Goal: Task Accomplishment & Management: Use online tool/utility

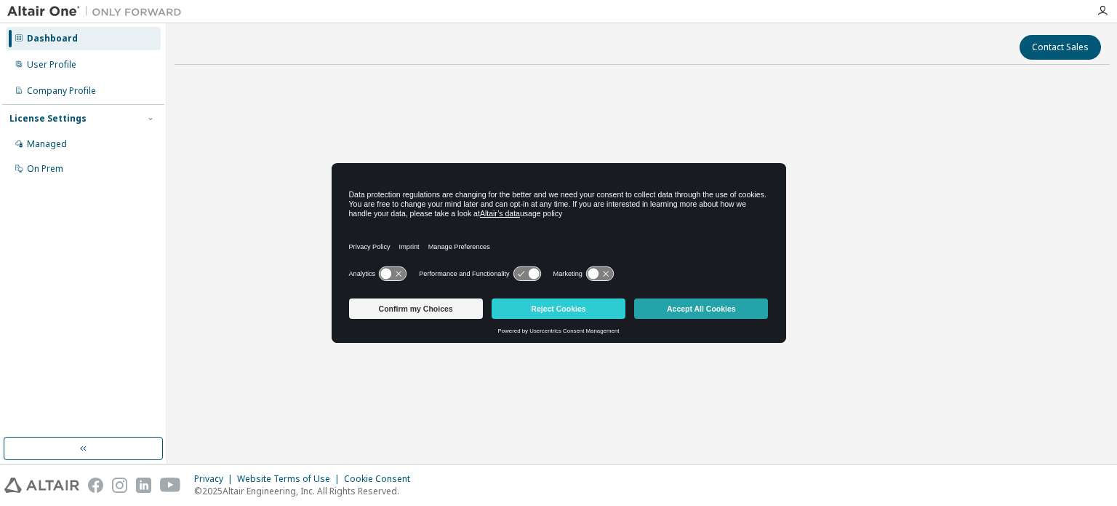
click at [674, 306] on button "Accept All Cookies" at bounding box center [701, 308] width 134 height 20
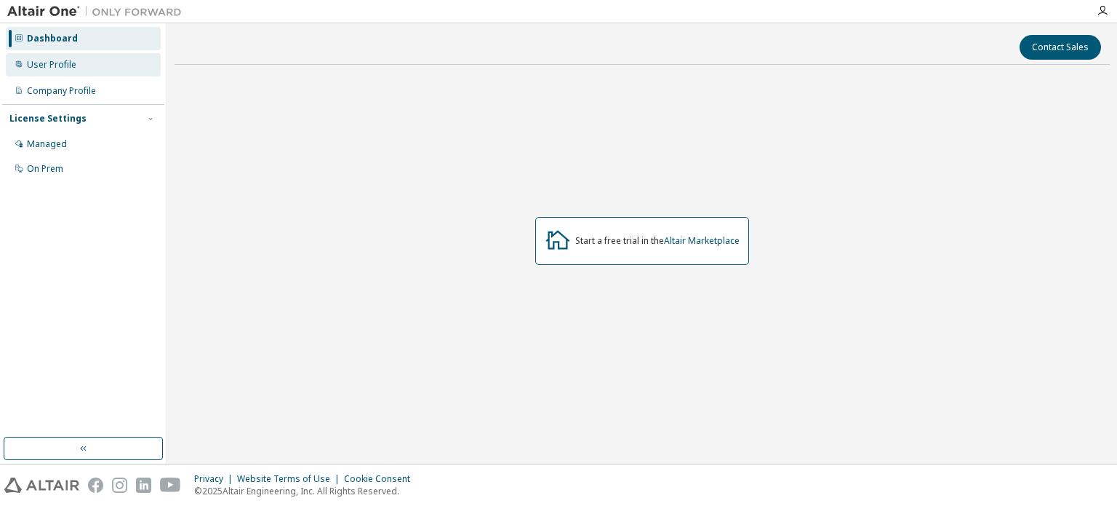
click at [79, 68] on div "User Profile" at bounding box center [83, 64] width 155 height 23
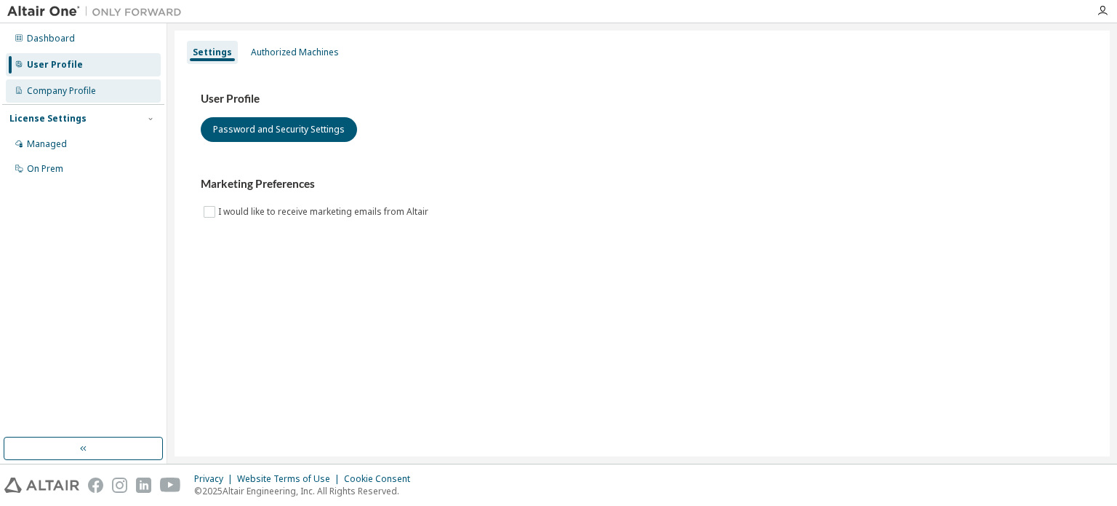
click at [107, 80] on div "Company Profile" at bounding box center [83, 90] width 155 height 23
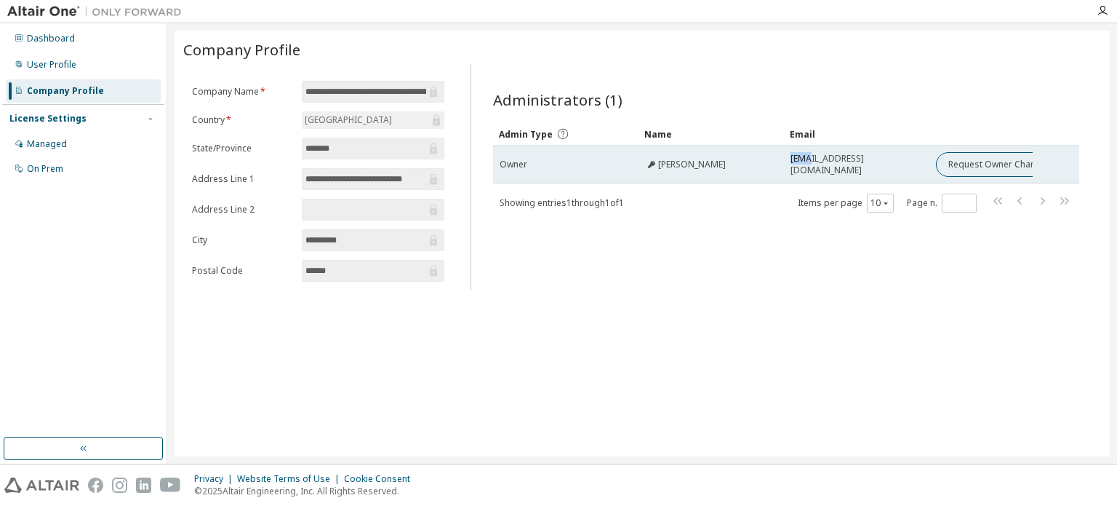
drag, startPoint x: 816, startPoint y: 165, endPoint x: 774, endPoint y: 164, distance: 42.2
click at [774, 164] on tr "Owner sharad salgar 13mmed12@nirmauni.ac.in Request Owner Change" at bounding box center [786, 165] width 586 height 38
click at [774, 164] on div "sharad salgar" at bounding box center [711, 165] width 132 height 12
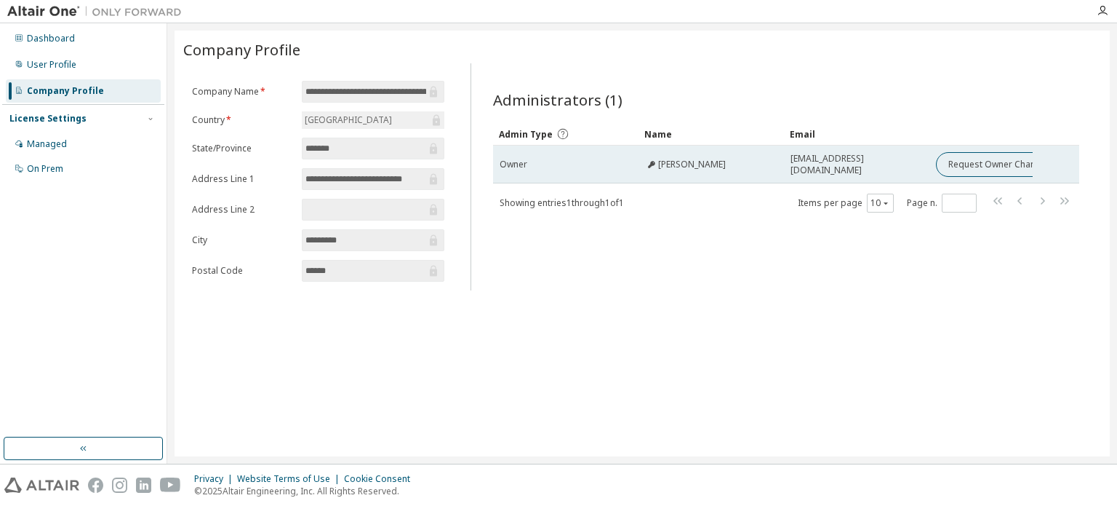
click at [774, 164] on div "sharad salgar" at bounding box center [711, 165] width 132 height 12
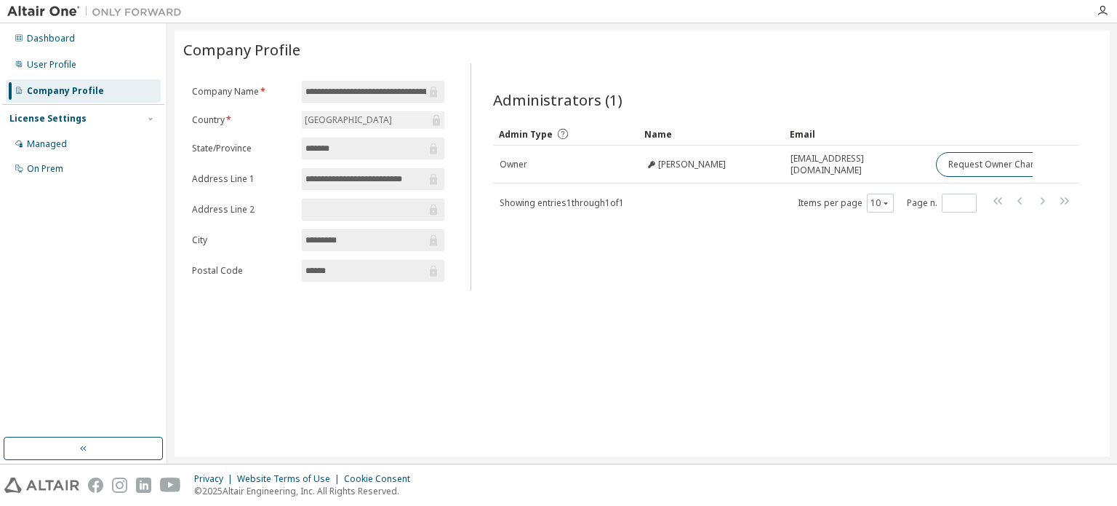
click at [653, 279] on div "Administrators (1) Clear Load Save Save As Field Operator Value Select filter S…" at bounding box center [786, 181] width 621 height 218
drag, startPoint x: 386, startPoint y: 87, endPoint x: 391, endPoint y: 206, distance: 118.7
click at [391, 206] on form "**********" at bounding box center [318, 181] width 252 height 201
click at [391, 206] on input "text" at bounding box center [366, 209] width 121 height 15
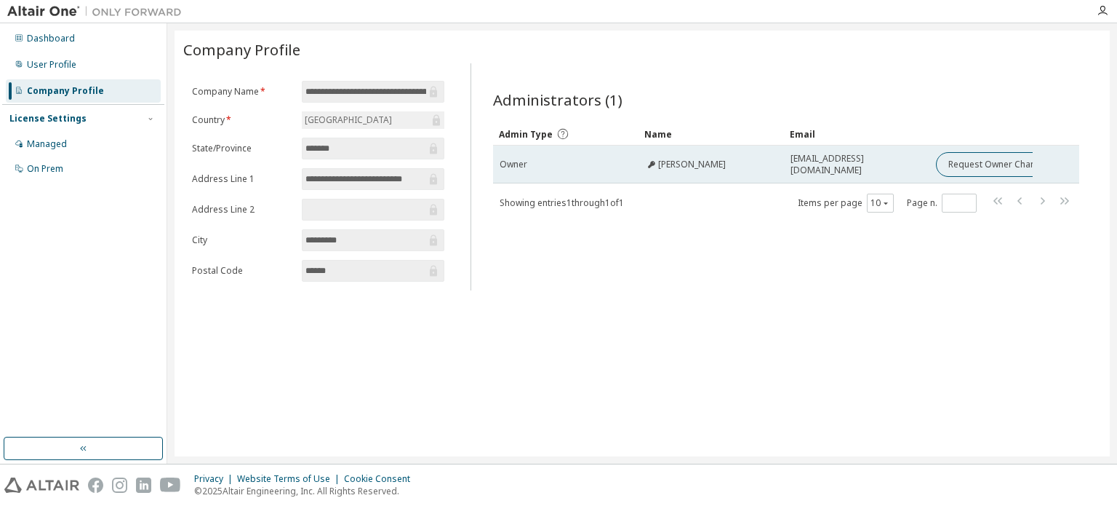
click at [658, 162] on span "sharad salgar" at bounding box center [692, 165] width 68 height 12
click at [831, 168] on span "13mmed12@nirmauni.ac.in" at bounding box center [857, 164] width 132 height 23
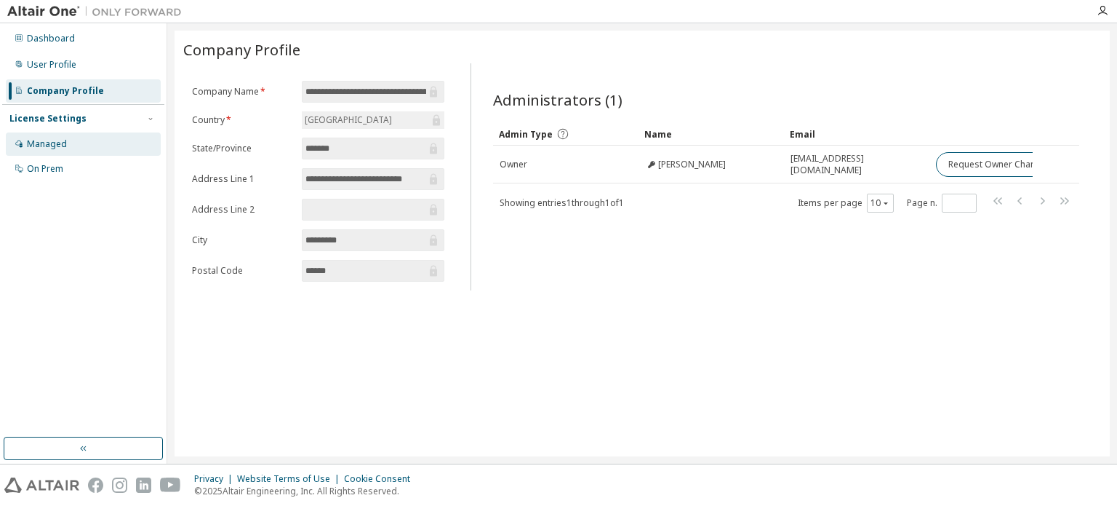
click at [116, 148] on div "Managed" at bounding box center [83, 143] width 155 height 23
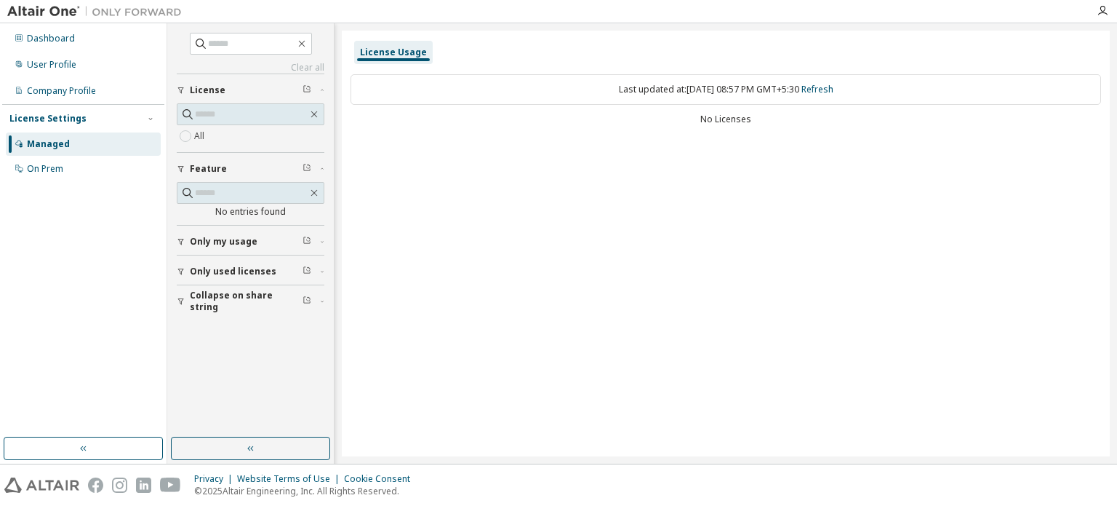
click at [237, 244] on span "Only my usage" at bounding box center [224, 242] width 68 height 12
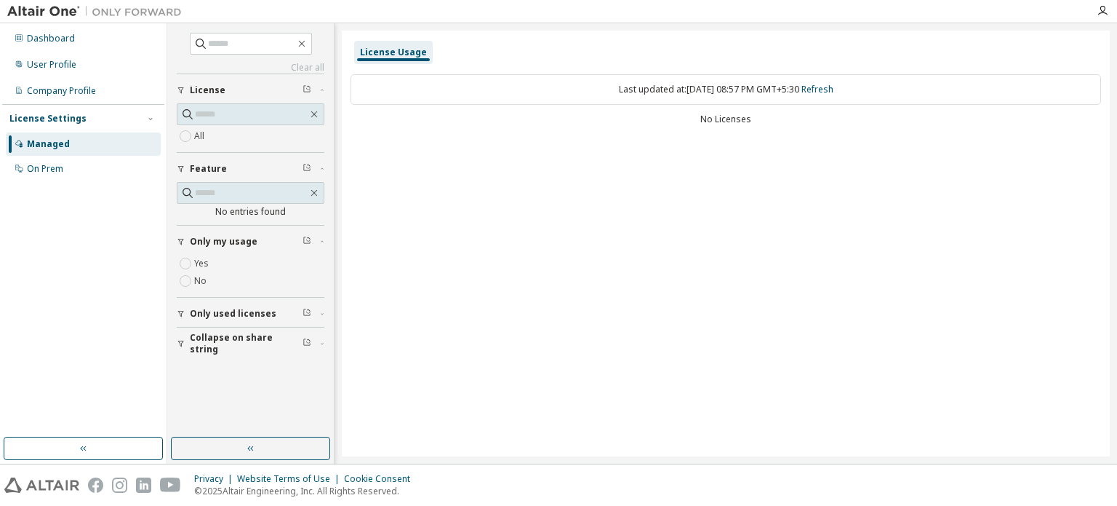
click at [230, 311] on span "Only used licenses" at bounding box center [233, 314] width 87 height 12
click at [236, 335] on div "Yes No" at bounding box center [251, 344] width 148 height 35
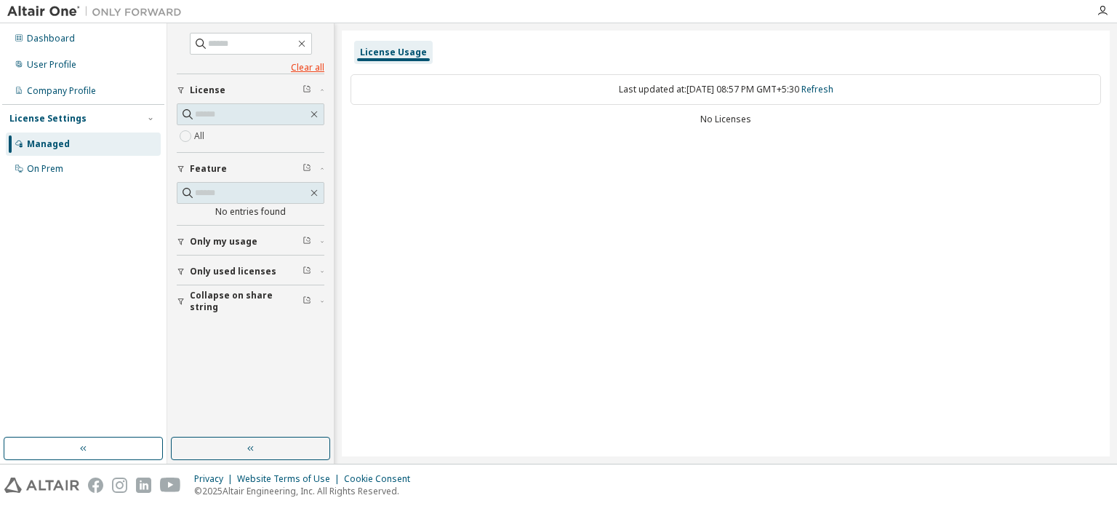
click at [308, 64] on link "Clear all" at bounding box center [251, 68] width 148 height 12
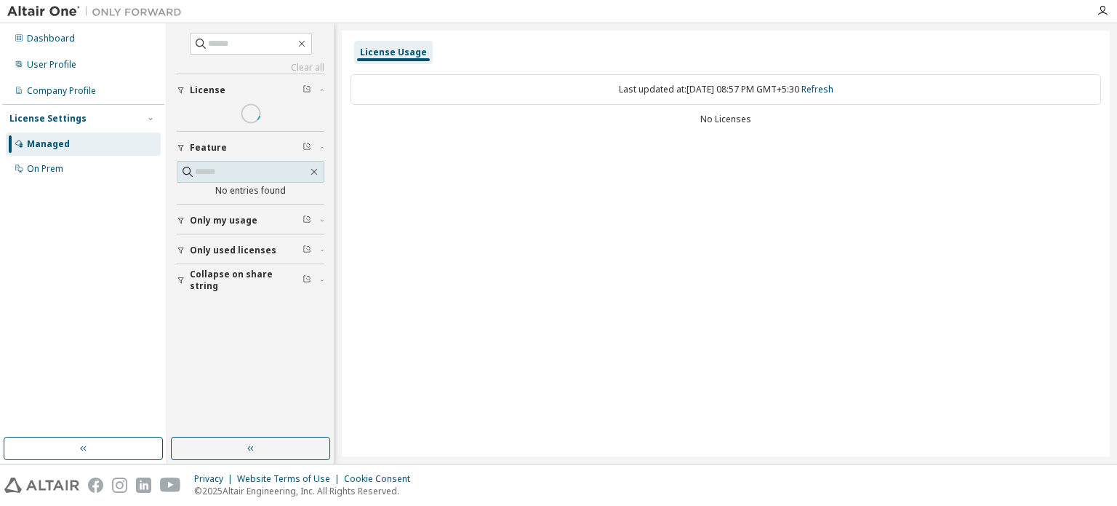
click at [257, 247] on span "Only used licenses" at bounding box center [233, 250] width 87 height 12
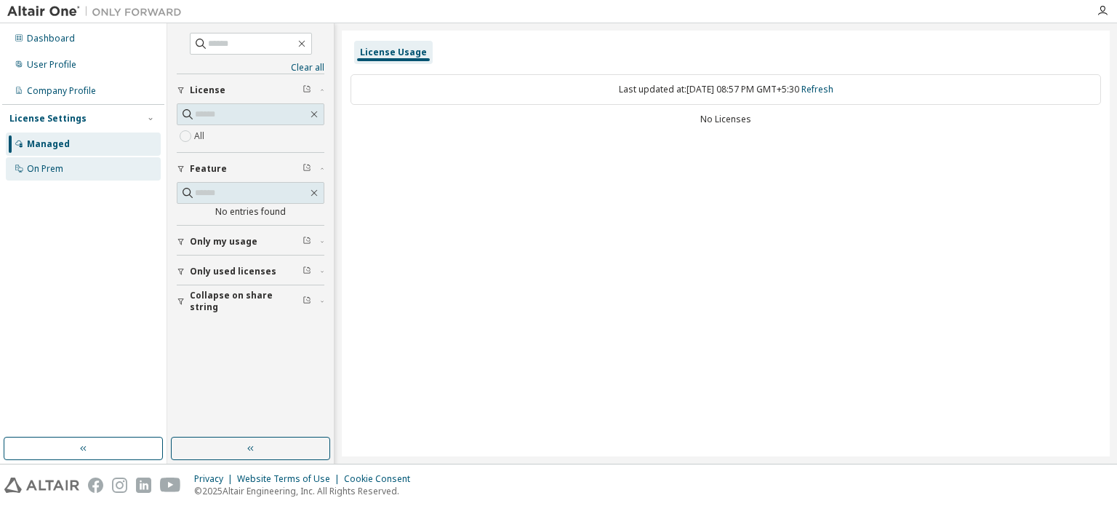
click at [71, 172] on div "On Prem" at bounding box center [83, 168] width 155 height 23
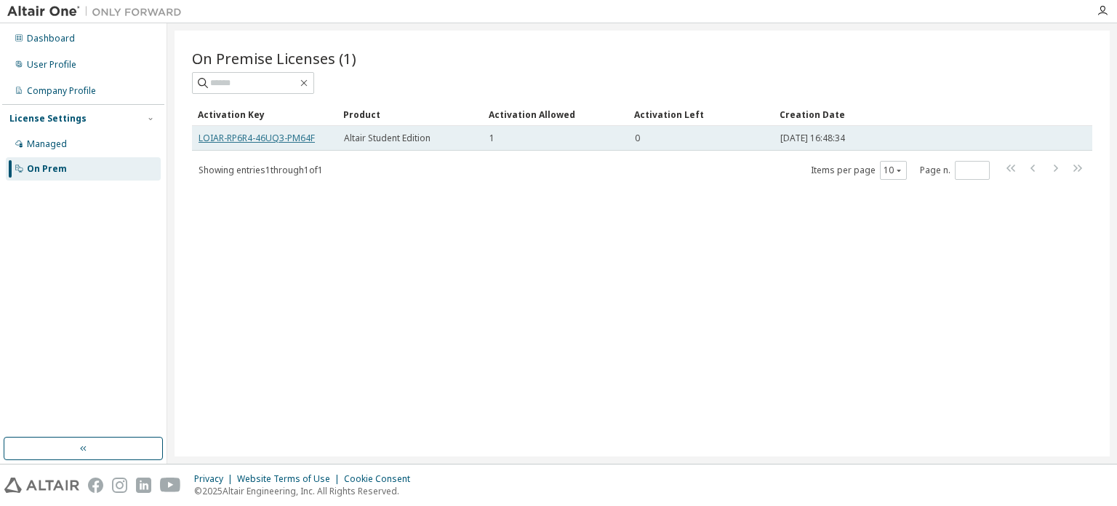
drag, startPoint x: 250, startPoint y: 134, endPoint x: 227, endPoint y: 138, distance: 23.7
click at [227, 138] on link "LOIAR-RP6R4-46UQ3-PM64F" at bounding box center [257, 138] width 116 height 12
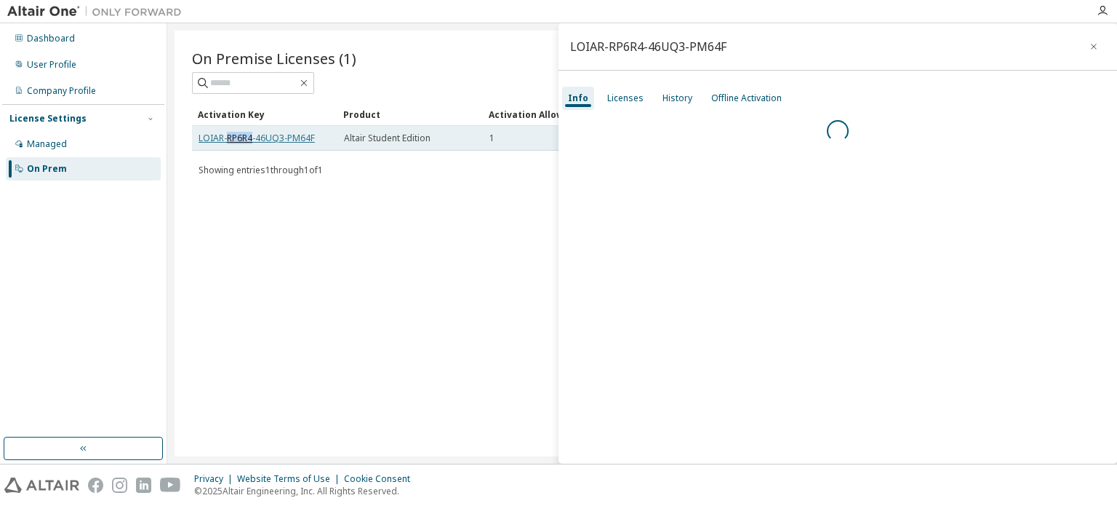
click at [227, 138] on link "LOIAR-RP6R4-46UQ3-PM64F" at bounding box center [257, 138] width 116 height 12
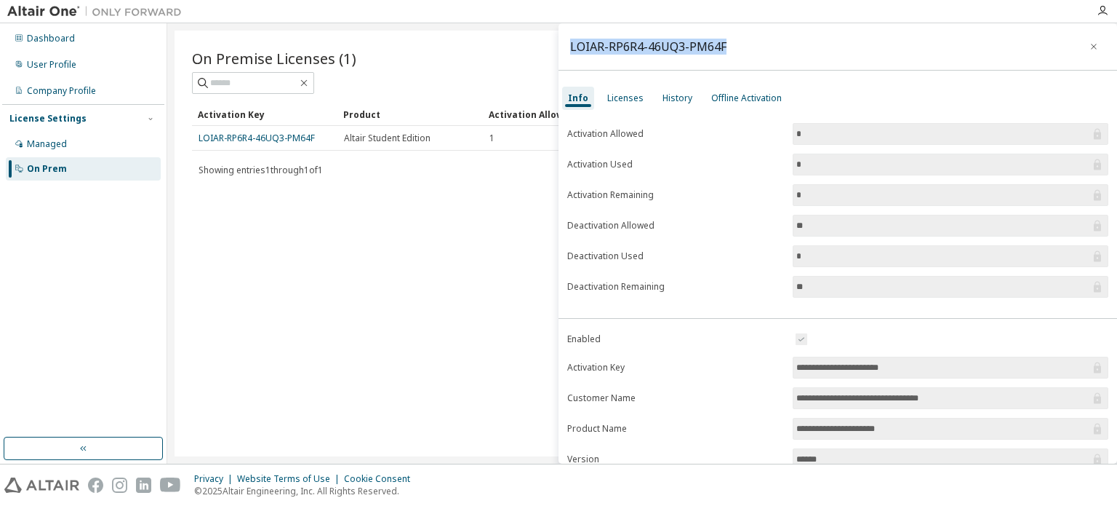
drag, startPoint x: 725, startPoint y: 48, endPoint x: 567, endPoint y: 47, distance: 157.9
click at [567, 47] on div "LOIAR-RP6R4-46UQ3-PM64F" at bounding box center [838, 46] width 559 height 47
click at [633, 106] on div "Licenses" at bounding box center [626, 98] width 48 height 23
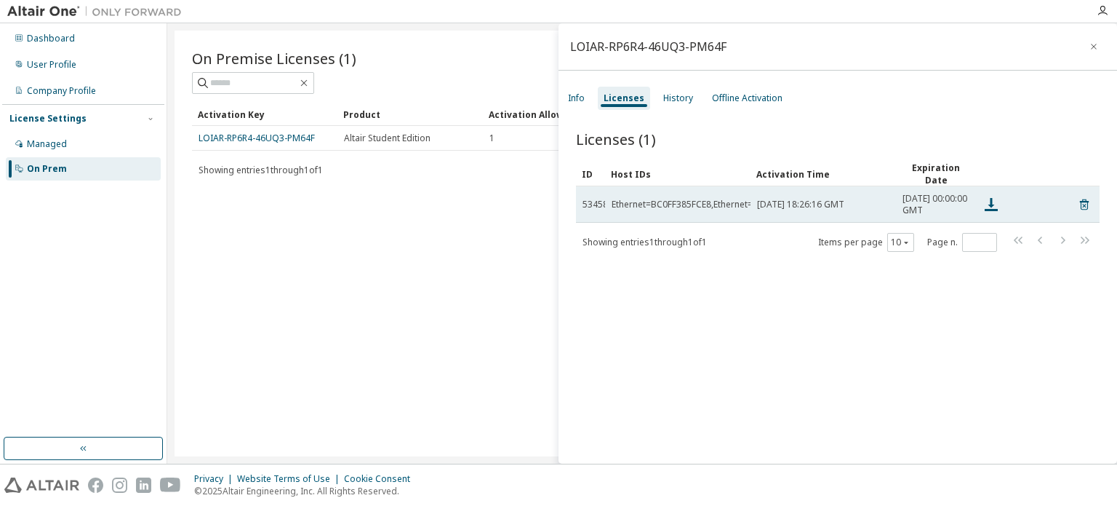
click at [779, 214] on td "Sat, 16 Aug 2025 18:26:16 GMT" at bounding box center [824, 204] width 146 height 36
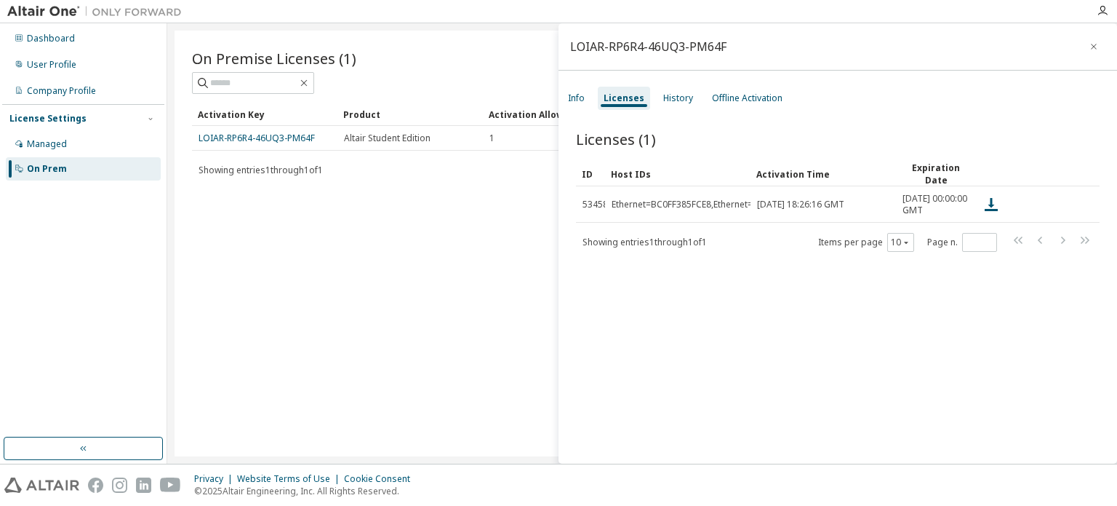
click at [644, 331] on div "Licenses (1) Clear Load Save Save As Field Operator Value Select filter Select …" at bounding box center [838, 298] width 559 height 375
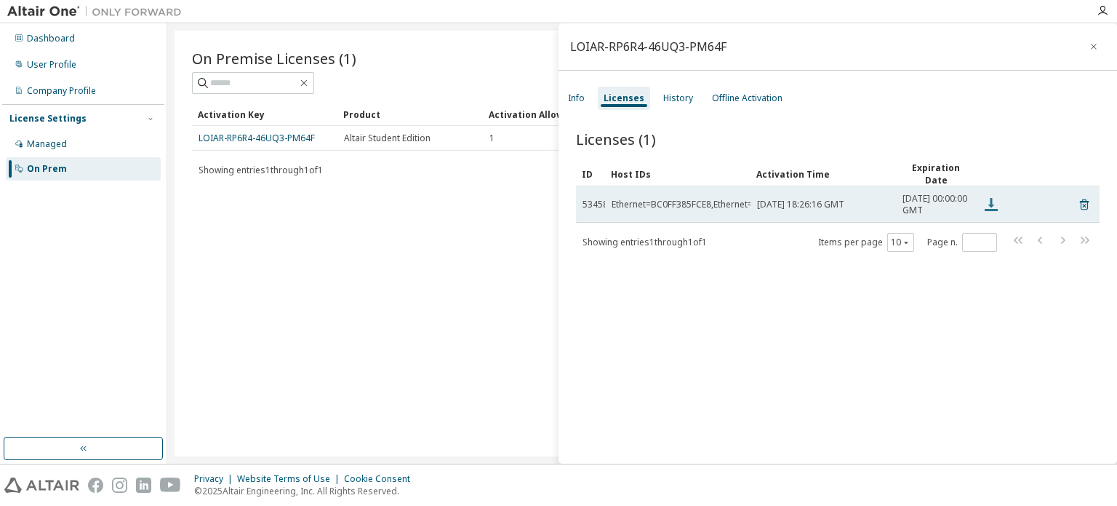
click at [992, 207] on icon at bounding box center [991, 204] width 13 height 13
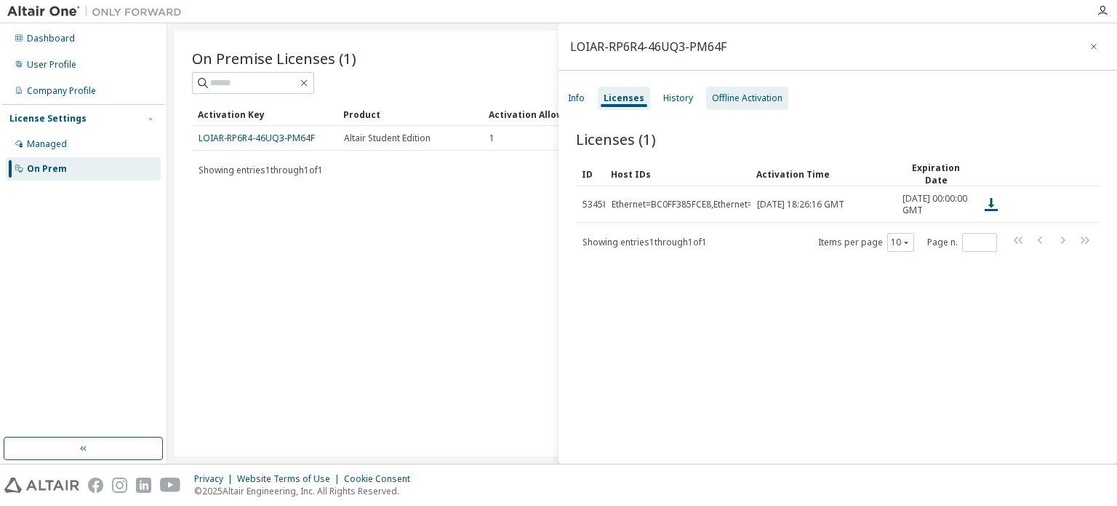
click at [720, 97] on div "Offline Activation" at bounding box center [747, 98] width 71 height 12
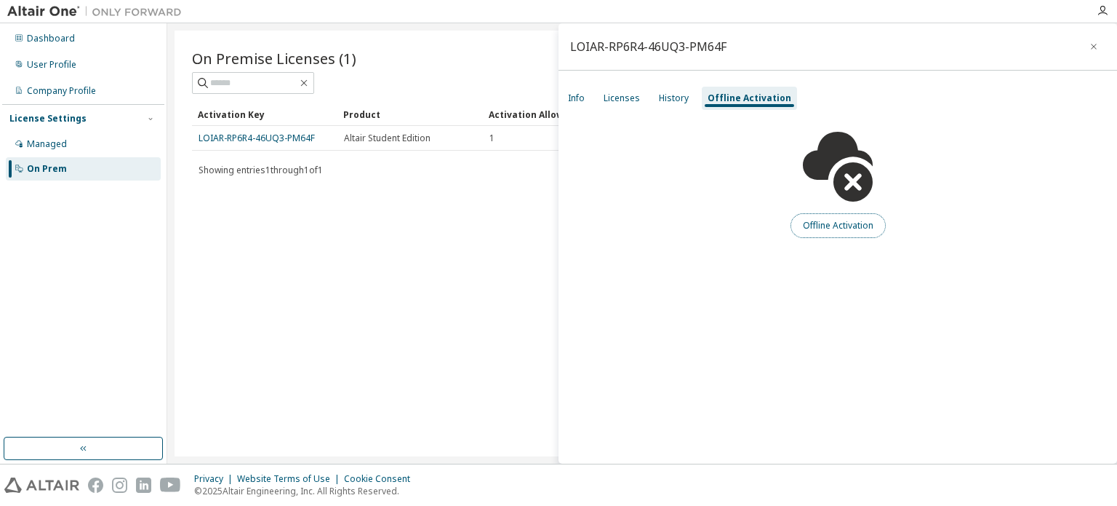
click at [859, 228] on button "Offline Activation" at bounding box center [838, 225] width 95 height 25
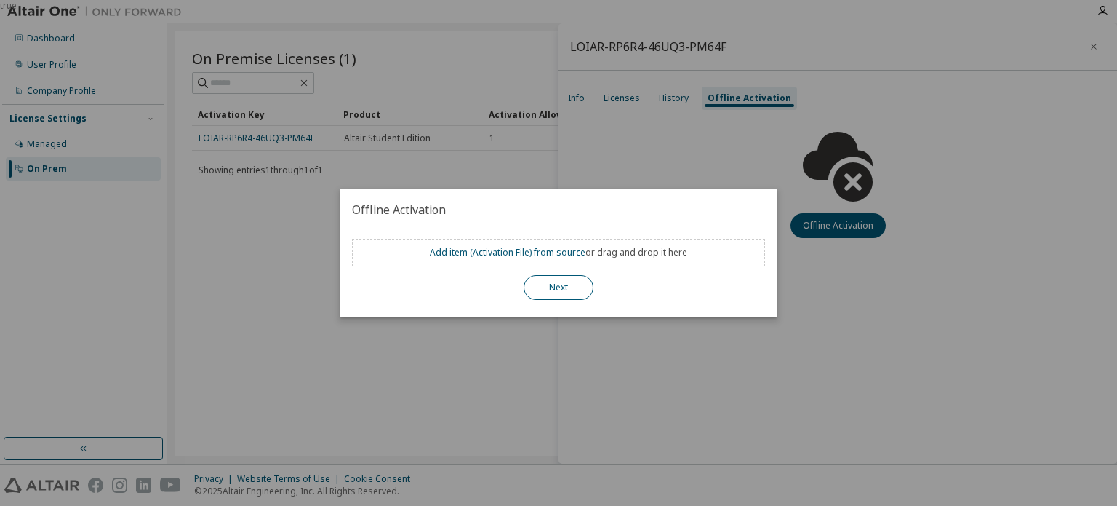
click at [554, 284] on button "Next" at bounding box center [559, 287] width 70 height 25
click at [562, 284] on button "Next" at bounding box center [559, 287] width 70 height 25
